Goal: Communication & Community: Ask a question

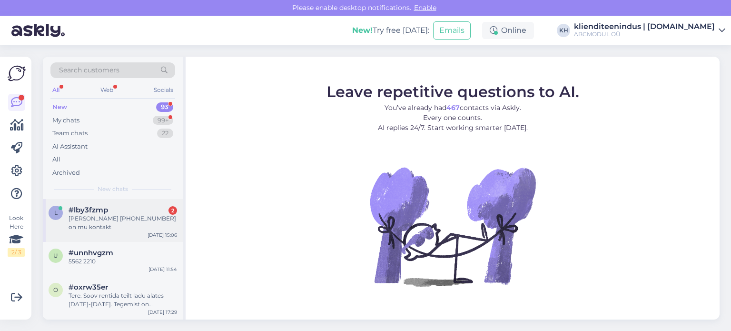
click at [150, 215] on div "[PERSON_NAME] [PHONE_NUMBER] on mu kontakt" at bounding box center [123, 222] width 109 height 17
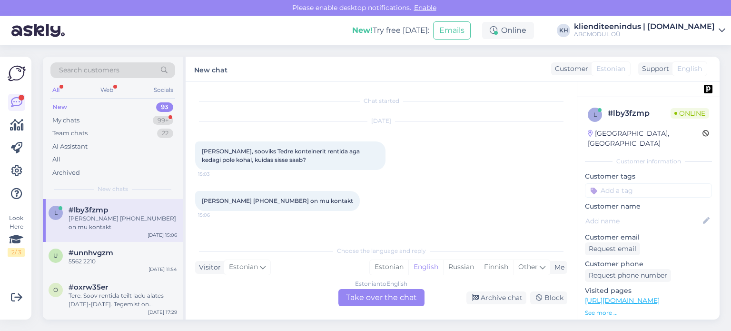
click at [377, 295] on div "Estonian to English Take over the chat" at bounding box center [381, 297] width 86 height 17
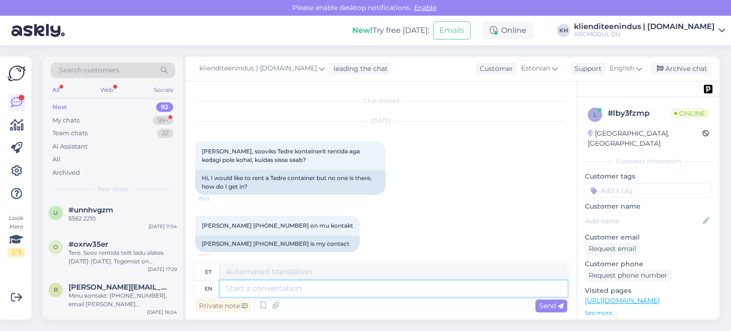
click at [246, 285] on textarea at bounding box center [393, 288] width 347 height 16
type textarea "Tere"
type textarea "Tere palun"
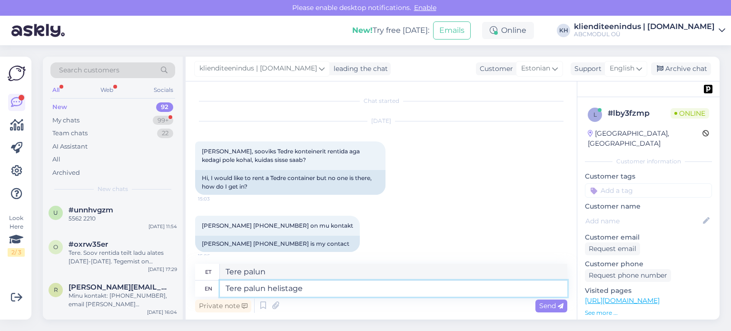
type textarea "Tere palun helistage"
type textarea "Tere paluni helistaas"
type textarea "Tere palun helistage holer"
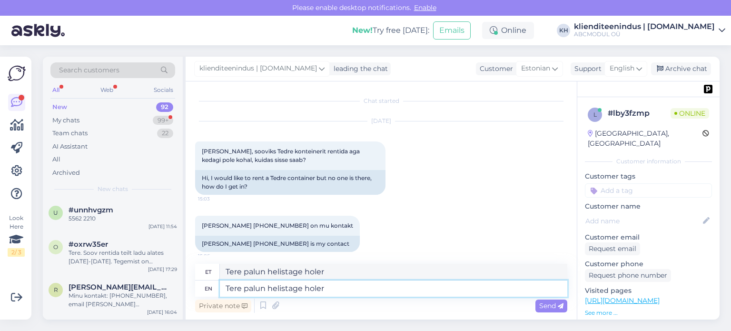
type textarea "Tere palun helistage holer m"
type textarea "Tere palun helistage holer numbrile"
paste textarea "phone-icon [PHONE_NUMBER]"
type textarea "Tere palun helistage holer numbrile phone-icon [PHONE_NUMBER]"
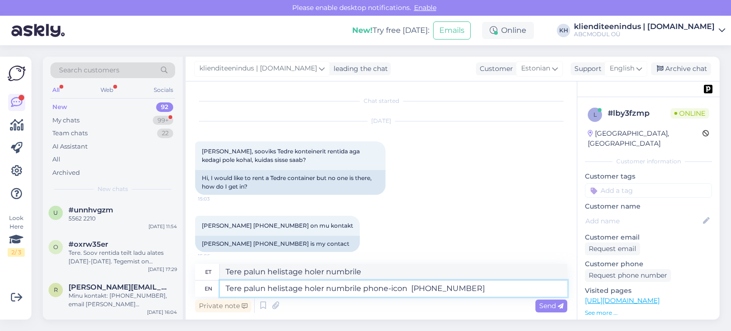
type textarea "Tere palun helistage holer numbrile phone-icon [PHONE_NUMBER]"
click at [318, 288] on textarea "Tere palun helistage holer numbrile phone-icon [PHONE_NUMBER]" at bounding box center [393, 288] width 347 height 16
type textarea "Tere palun helistage holder numbrile phone-icon [PHONE_NUMBER]"
type textarea "Tere palun helistage hoidiku numbrile tel-ikoon [PHONE_NUMBER]"
drag, startPoint x: 438, startPoint y: 281, endPoint x: 395, endPoint y: 282, distance: 42.8
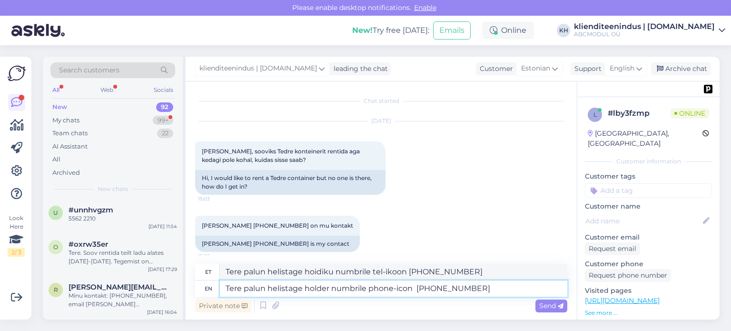
click at [438, 280] on textarea "Tere palun helistage holder numbrile phone-icon [PHONE_NUMBER]" at bounding box center [393, 288] width 347 height 16
click at [335, 269] on textarea "Tere palun helistage hoidiku numbrile tel-ikoon [PHONE_NUMBER]" at bounding box center [393, 272] width 347 height 16
click at [320, 289] on textarea "Tere palun helistage holder numbrile phone-icon [PHONE_NUMBER]" at bounding box center [393, 288] width 347 height 16
click at [320, 288] on textarea "Tere palun helistage holder numbrile phone-icon [PHONE_NUMBER]" at bounding box center [393, 288] width 347 height 16
type textarea "Tere palun helistage meie numbrile phone-icon [PHONE_NUMBER]"
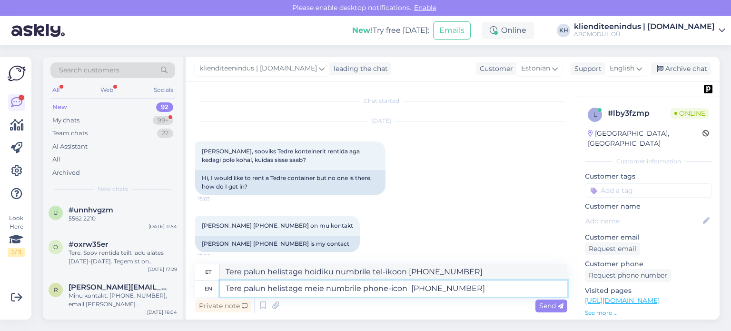
type textarea "Tere palun helistage meie numbrile phone-icon [PHONE_NUMBER]"
click at [408, 288] on textarea "Tere palun helistage meie numbrile phone-icon [PHONE_NUMBER]" at bounding box center [393, 288] width 347 height 16
type textarea "Tere palun helistage meie numbril [PHONE_NUMBER]"
type textarea "Tere palun helistage meie numbrile [PHONE_NUMBER]"
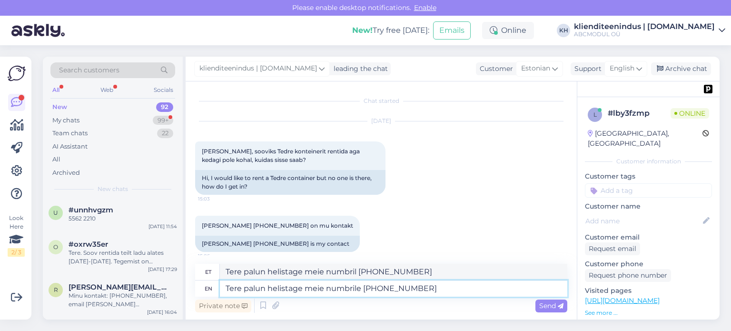
type textarea "Tere palun helistage meie numbrile [PHONE_NUMBER]"
click at [552, 305] on span "Send" at bounding box center [551, 305] width 24 height 9
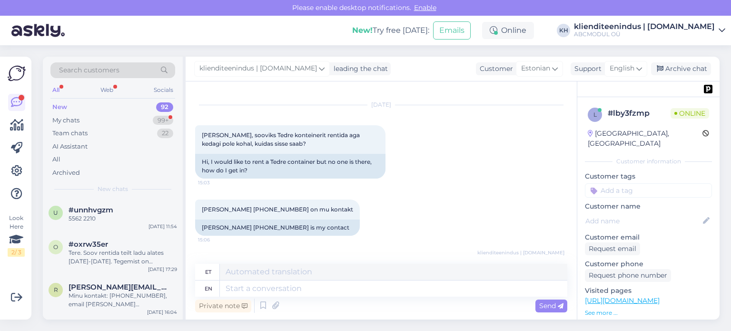
scroll to position [64, 0]
